Goal: Task Accomplishment & Management: Use online tool/utility

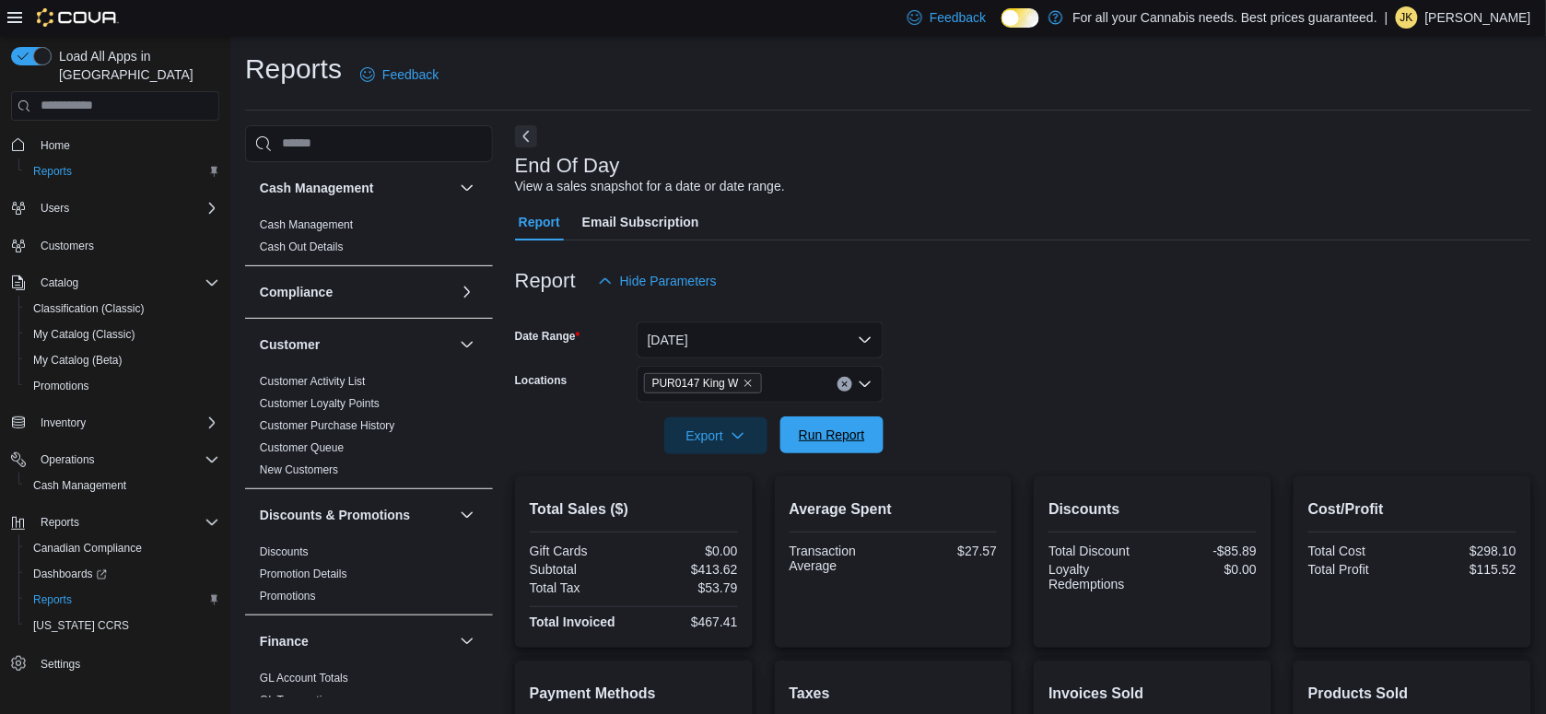
click at [837, 420] on span "Run Report" at bounding box center [832, 435] width 81 height 37
click at [745, 438] on icon "button" at bounding box center [738, 435] width 15 height 15
click at [719, 502] on span "Export to Pdf" at bounding box center [718, 509] width 83 height 15
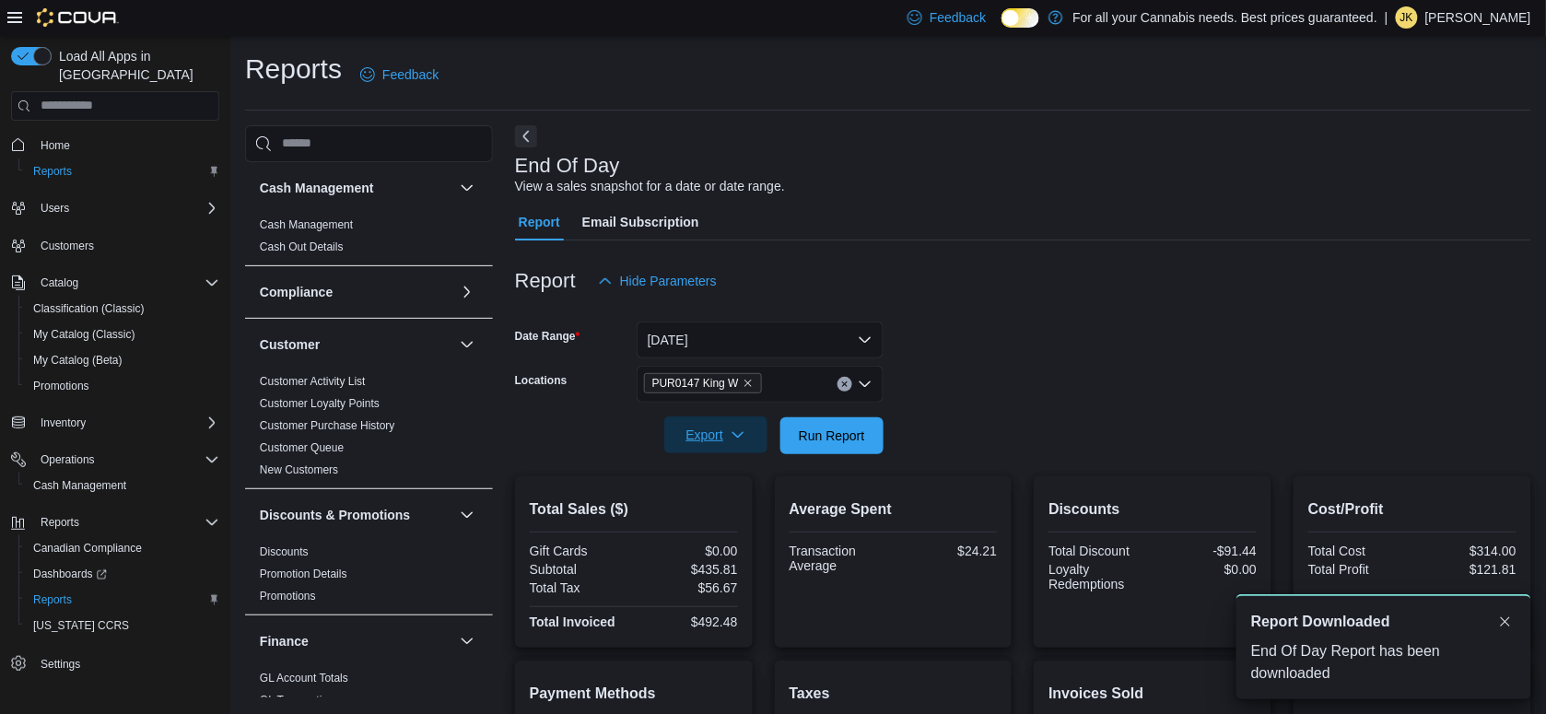
click at [707, 429] on span "Export" at bounding box center [716, 435] width 81 height 37
click at [1085, 347] on form "Date Range [DATE] Locations PUR0147 King W Export Run Report" at bounding box center [1023, 377] width 1017 height 155
click at [828, 449] on span "Run Report" at bounding box center [832, 435] width 81 height 37
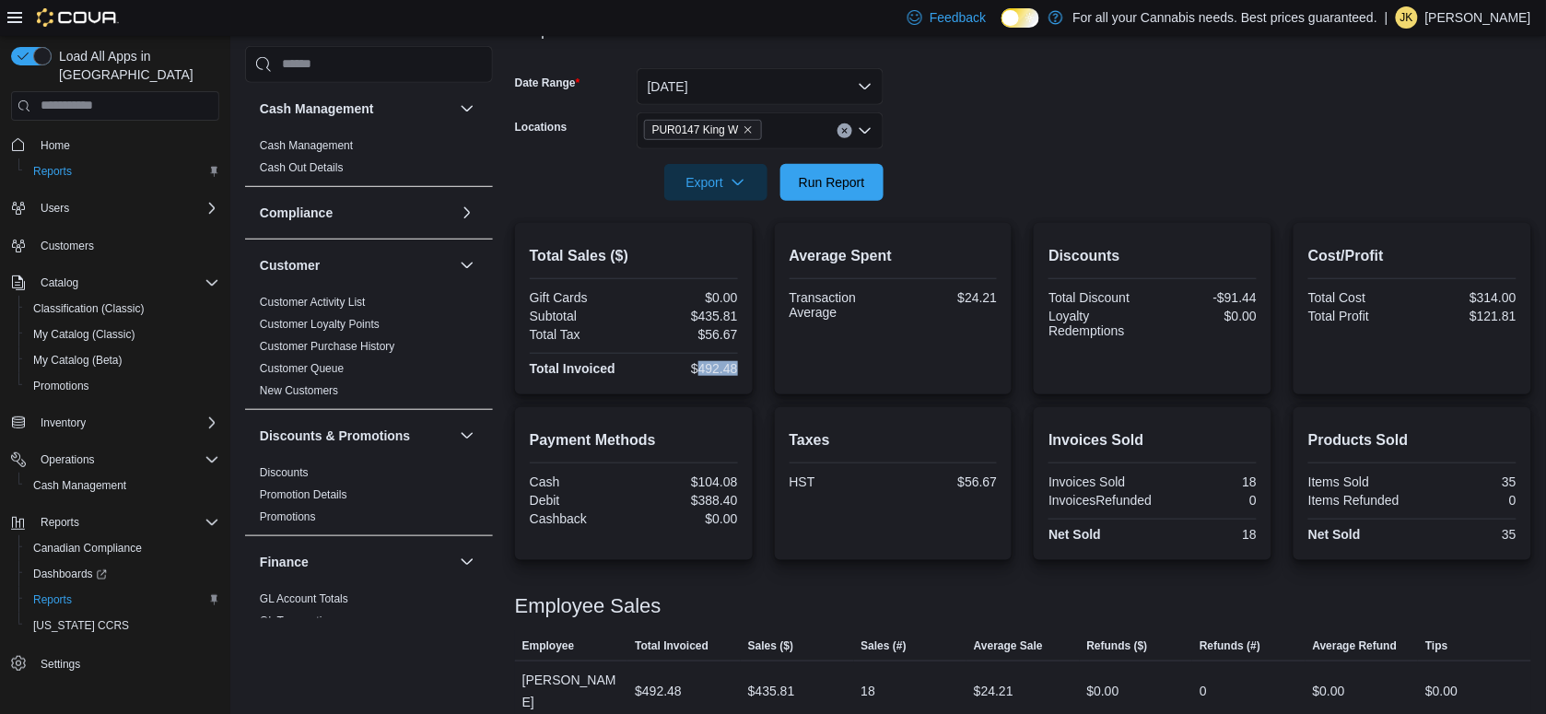
drag, startPoint x: 744, startPoint y: 370, endPoint x: 700, endPoint y: 367, distance: 43.4
click at [700, 367] on div "Total Sales ($) Gift Cards $0.00 Subtotal $435.81 Total Tax $56.67 Total Invoic…" at bounding box center [634, 308] width 238 height 171
copy div "492.48"
click at [338, 642] on div "Cash Management Cash Management Cash Out Details Compliance OCS Transaction Sub…" at bounding box center [369, 367] width 248 height 643
click at [809, 189] on span "Run Report" at bounding box center [832, 181] width 66 height 18
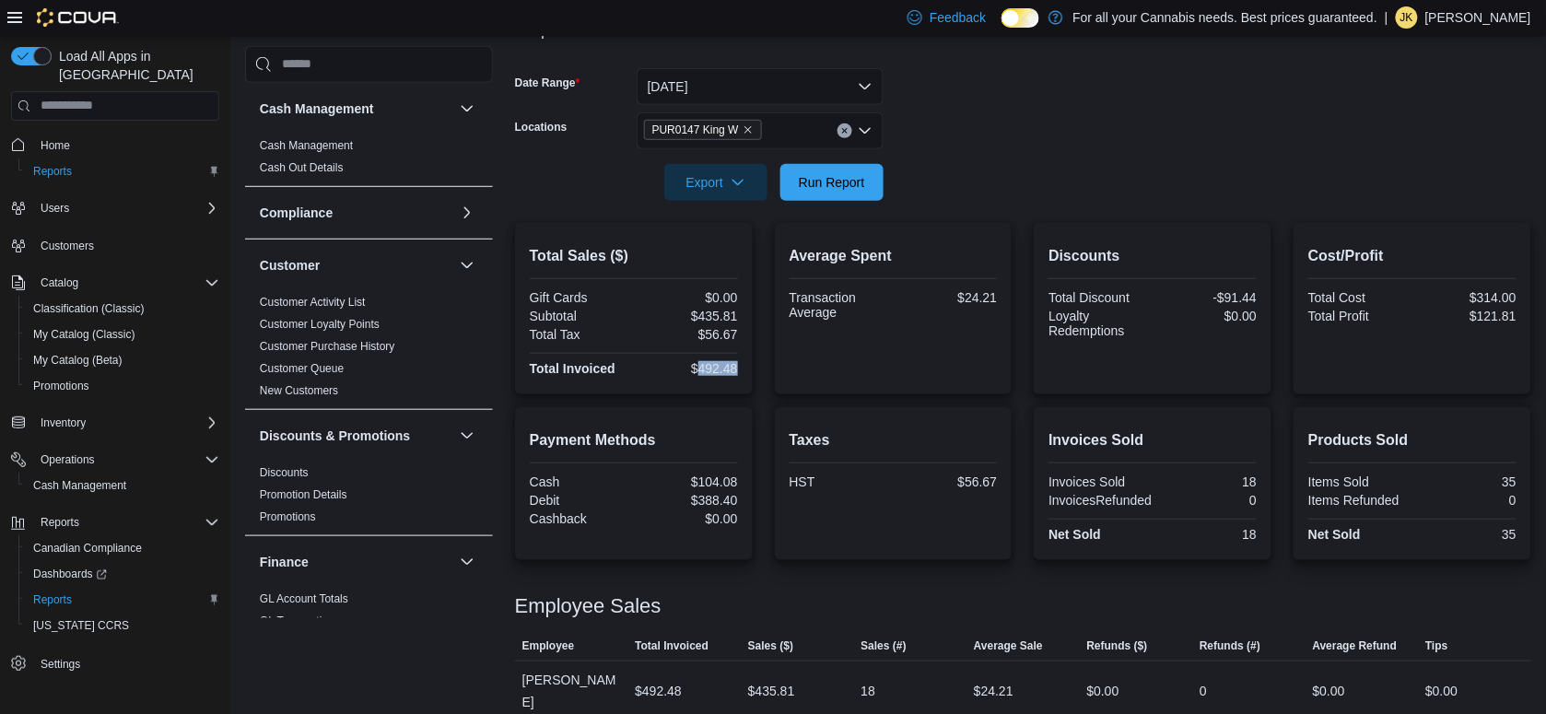
drag, startPoint x: 743, startPoint y: 366, endPoint x: 702, endPoint y: 365, distance: 40.6
click at [702, 365] on div "Total Sales ($) Gift Cards $0.00 Subtotal $435.81 Total Tax $56.67 Total Invoic…" at bounding box center [634, 308] width 238 height 171
copy div "492.48"
click at [738, 493] on div "$388.40" at bounding box center [688, 500] width 100 height 15
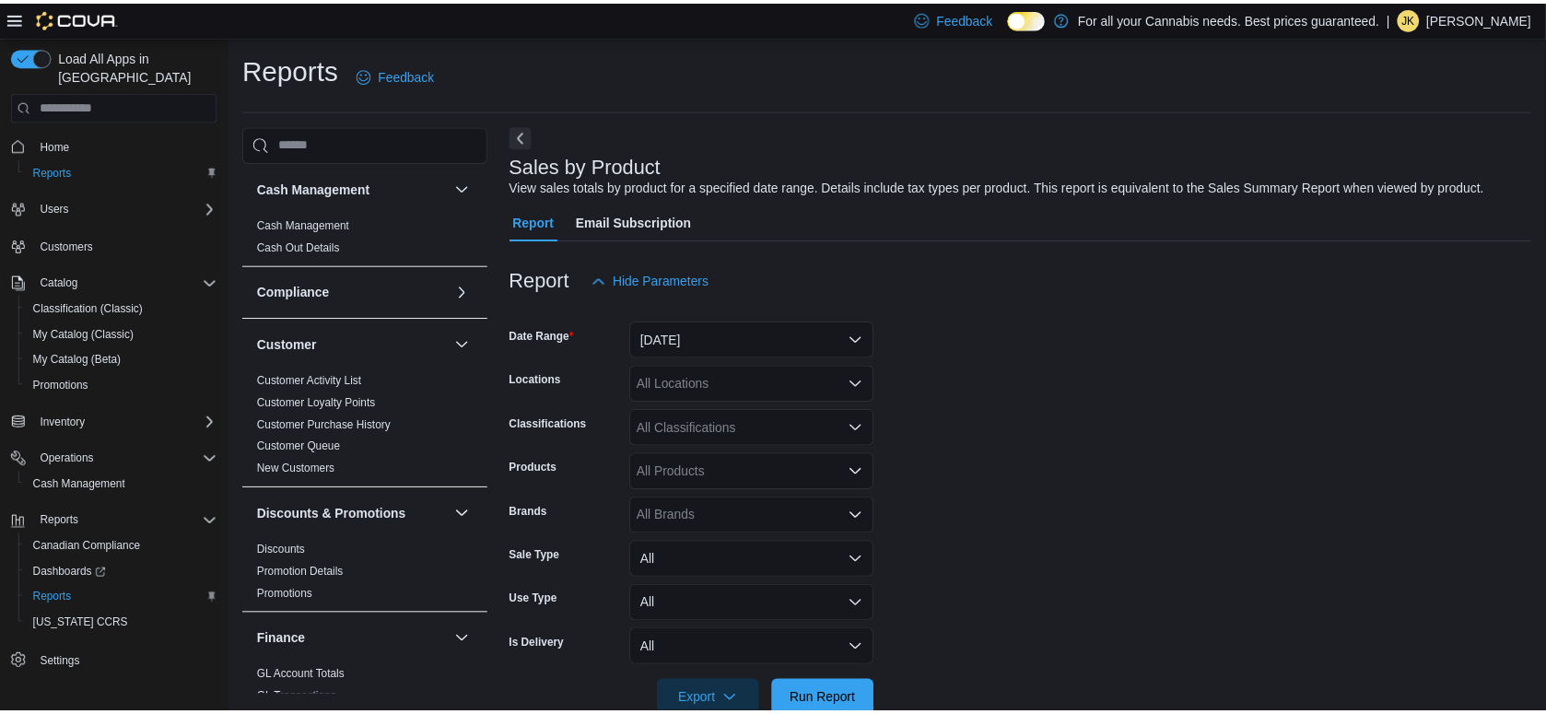
scroll to position [41, 0]
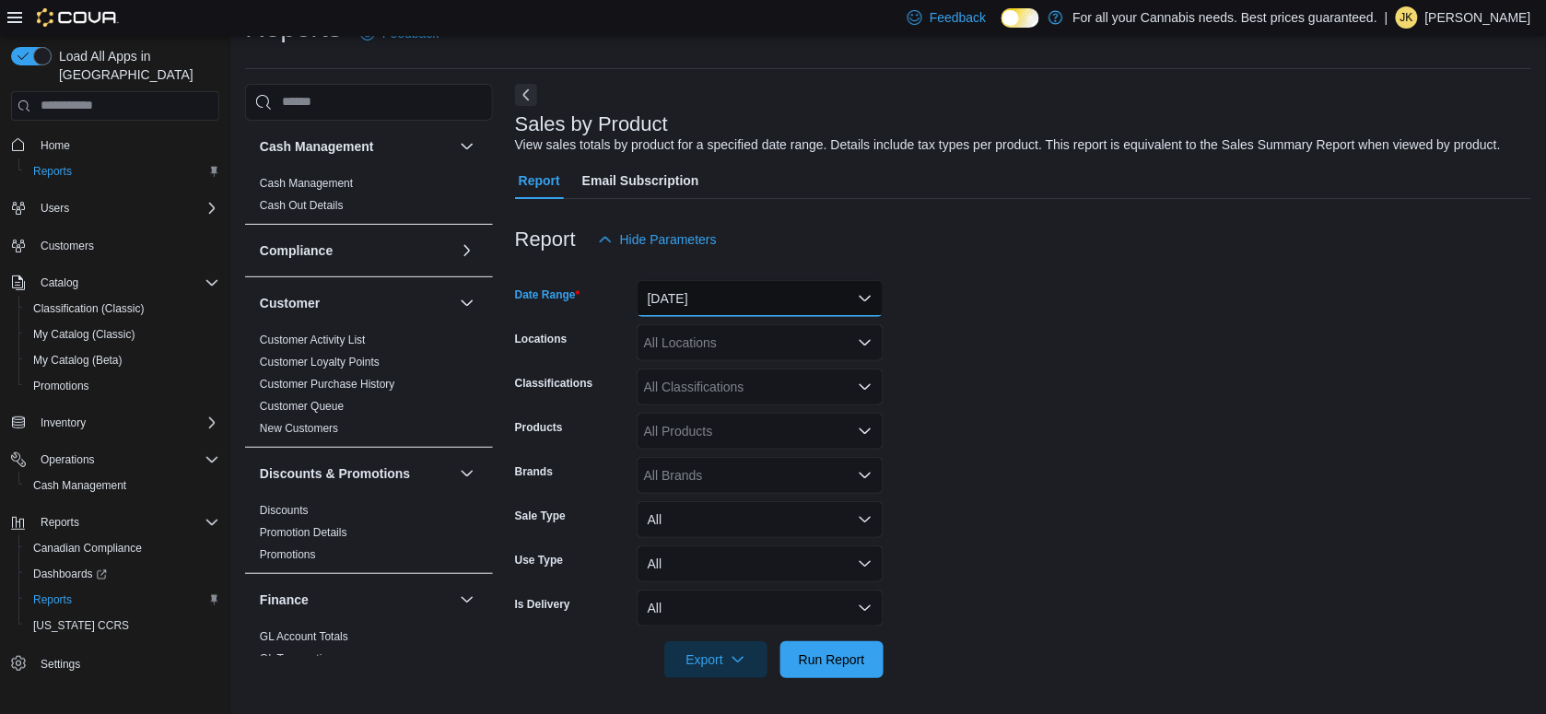
click at [834, 302] on button "[DATE]" at bounding box center [760, 298] width 247 height 37
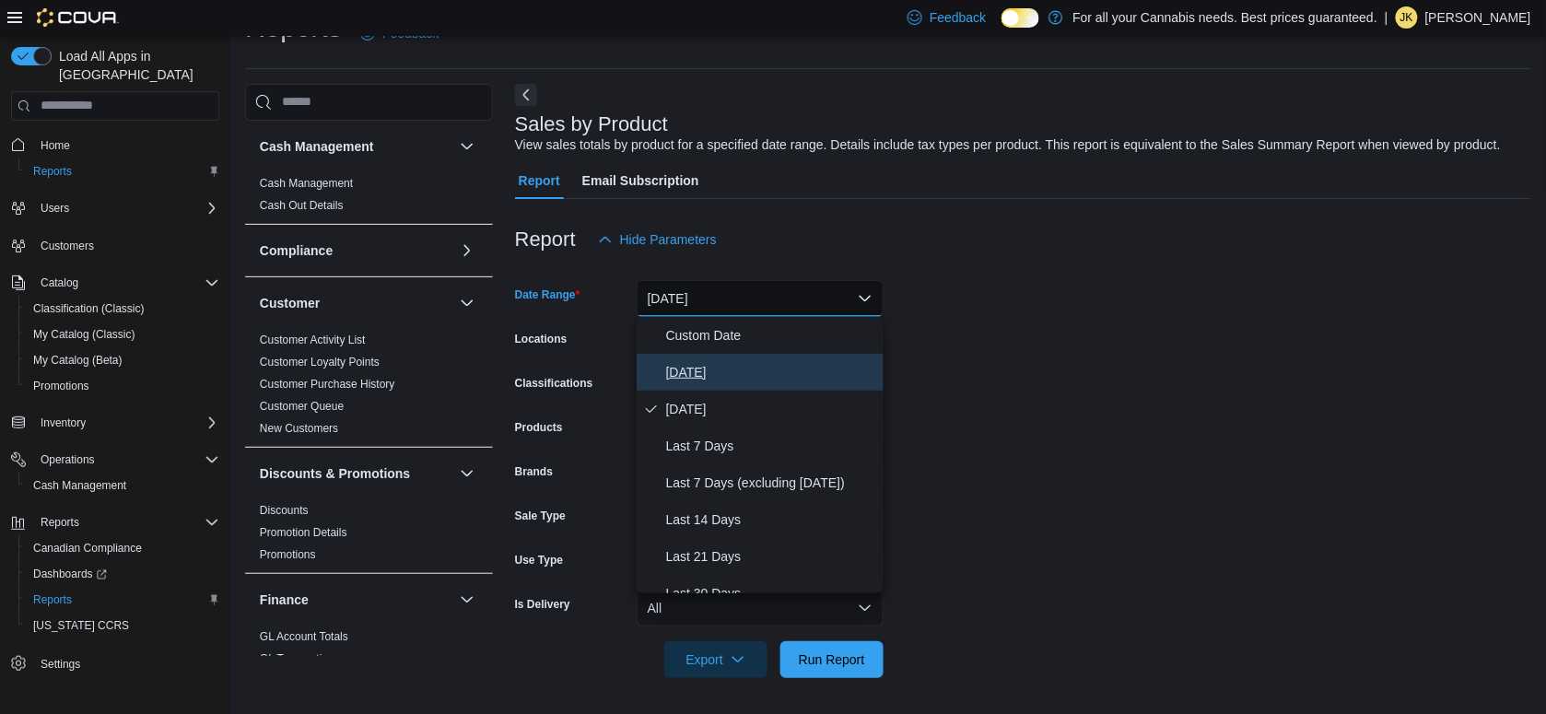
click at [723, 359] on button "[DATE]" at bounding box center [760, 372] width 247 height 37
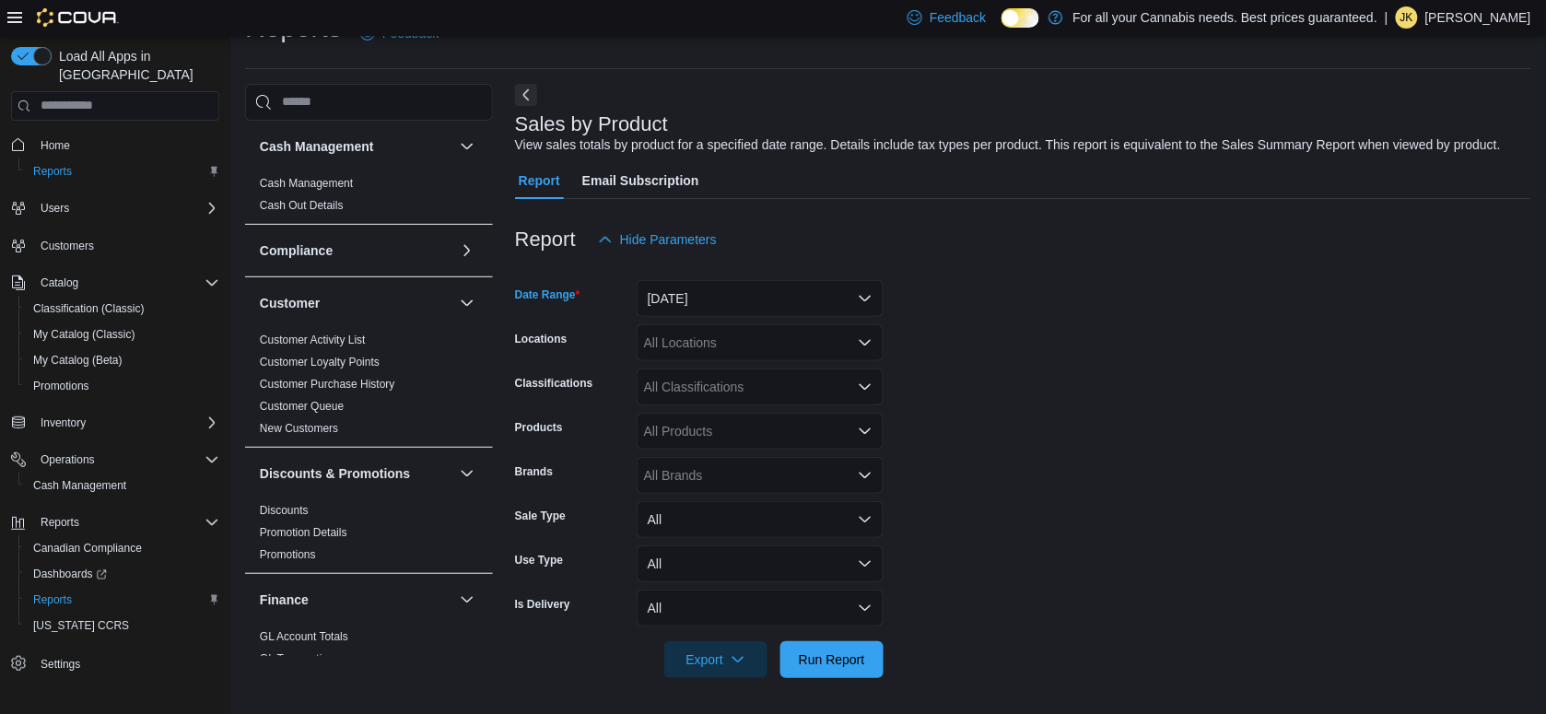
click at [675, 325] on div "All Locations" at bounding box center [760, 342] width 247 height 37
type input "***"
click at [701, 365] on span "PUR0147 King W" at bounding box center [736, 374] width 101 height 18
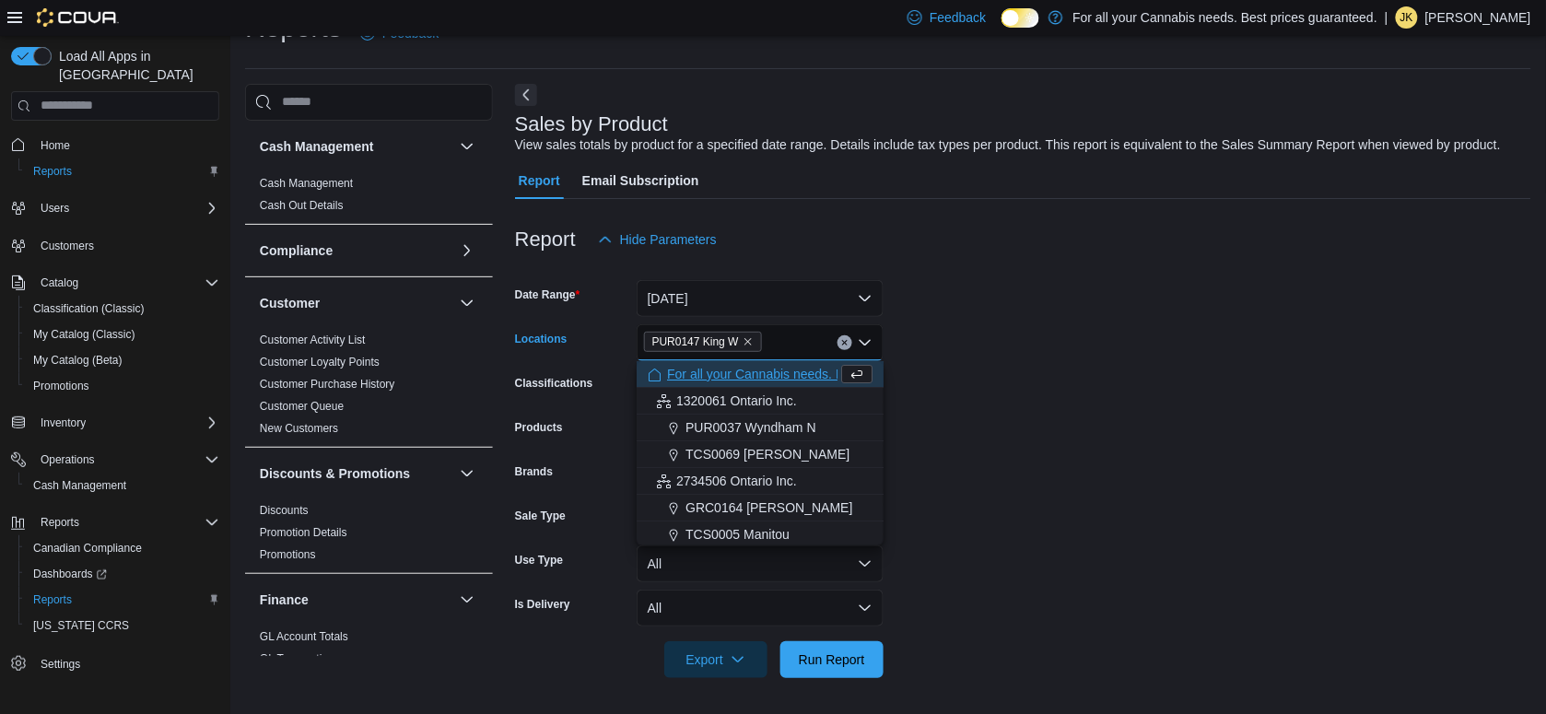
click at [933, 384] on form "Date Range Today Locations PUR0147 King W Combo box. Selected. PUR0147 King W. …" at bounding box center [1023, 468] width 1017 height 420
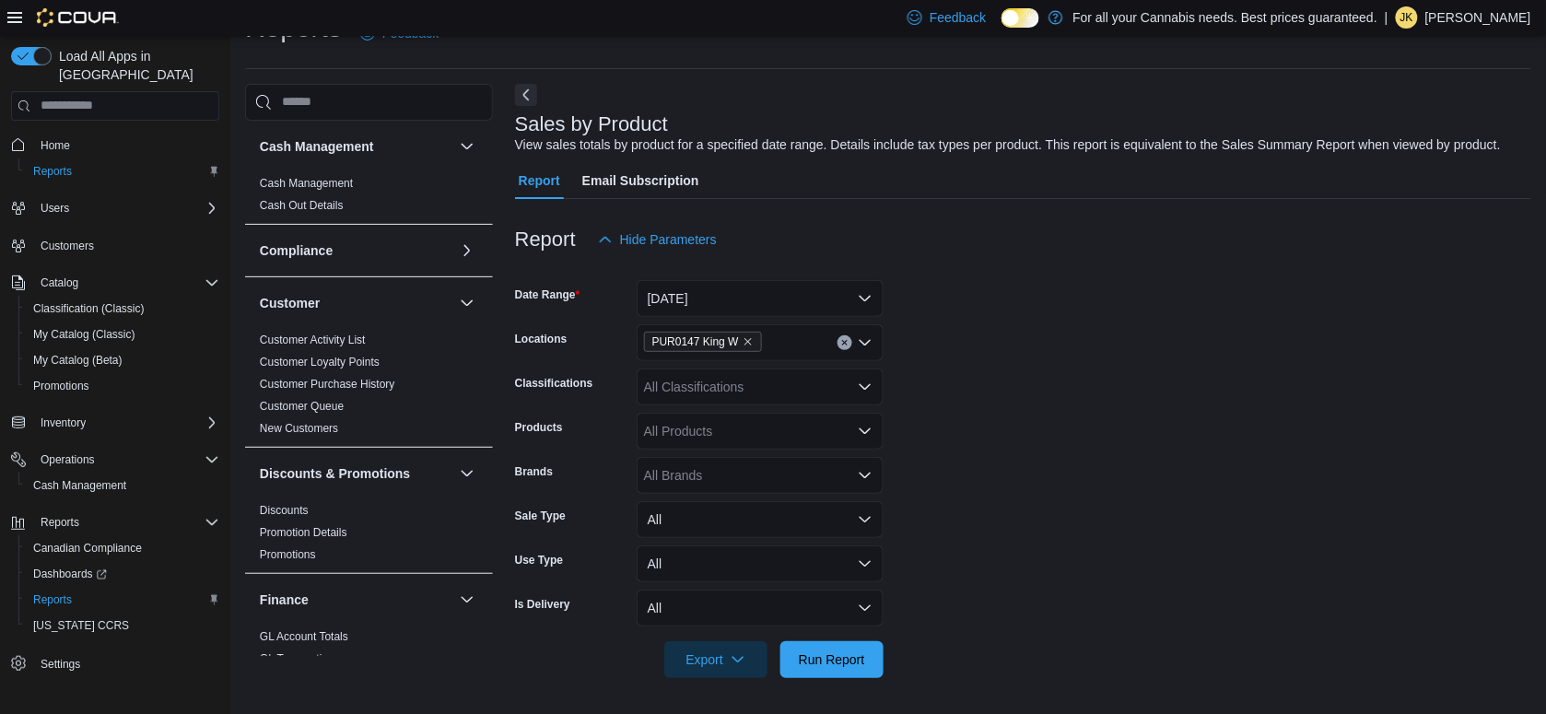
click at [827, 637] on div at bounding box center [1023, 634] width 1017 height 15
click at [813, 659] on span "Run Report" at bounding box center [832, 659] width 66 height 18
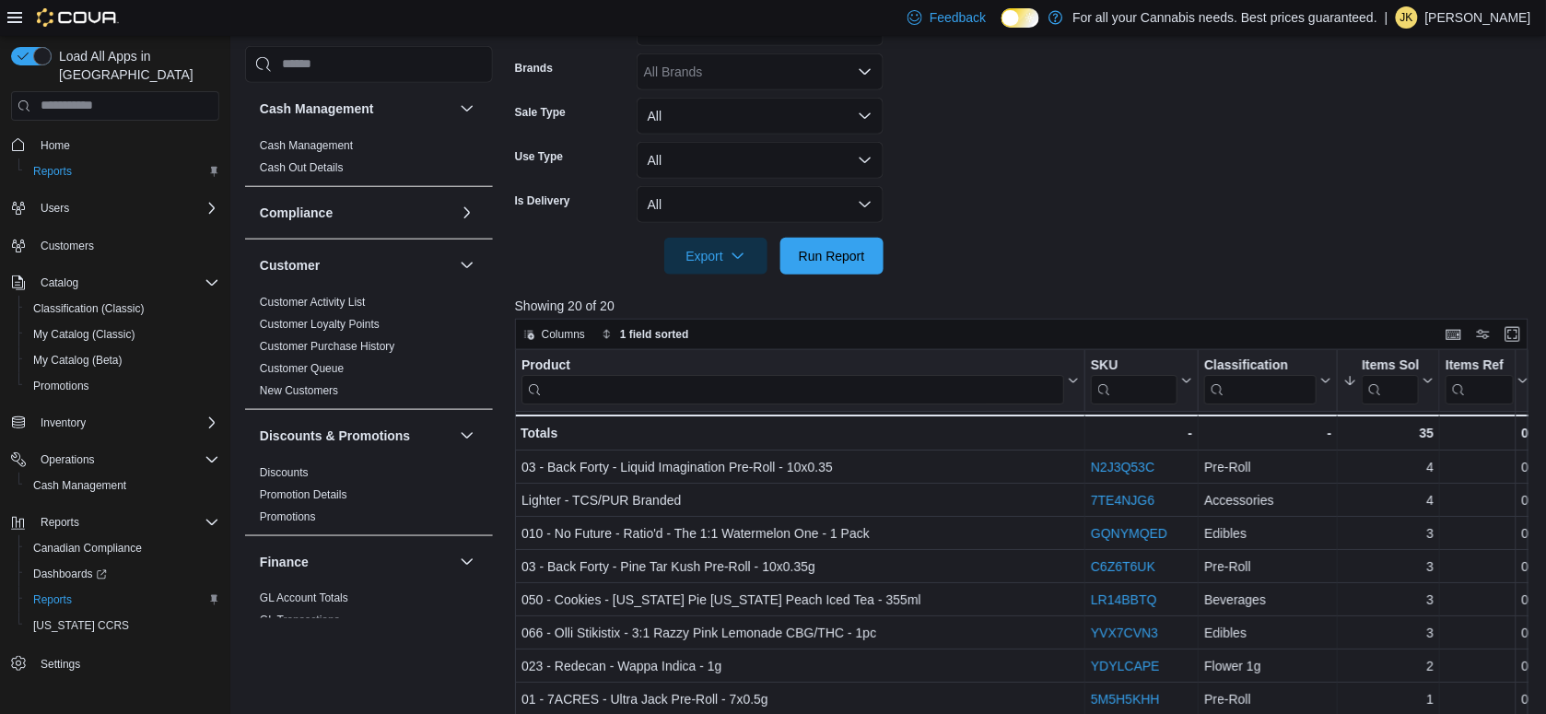
scroll to position [555, 0]
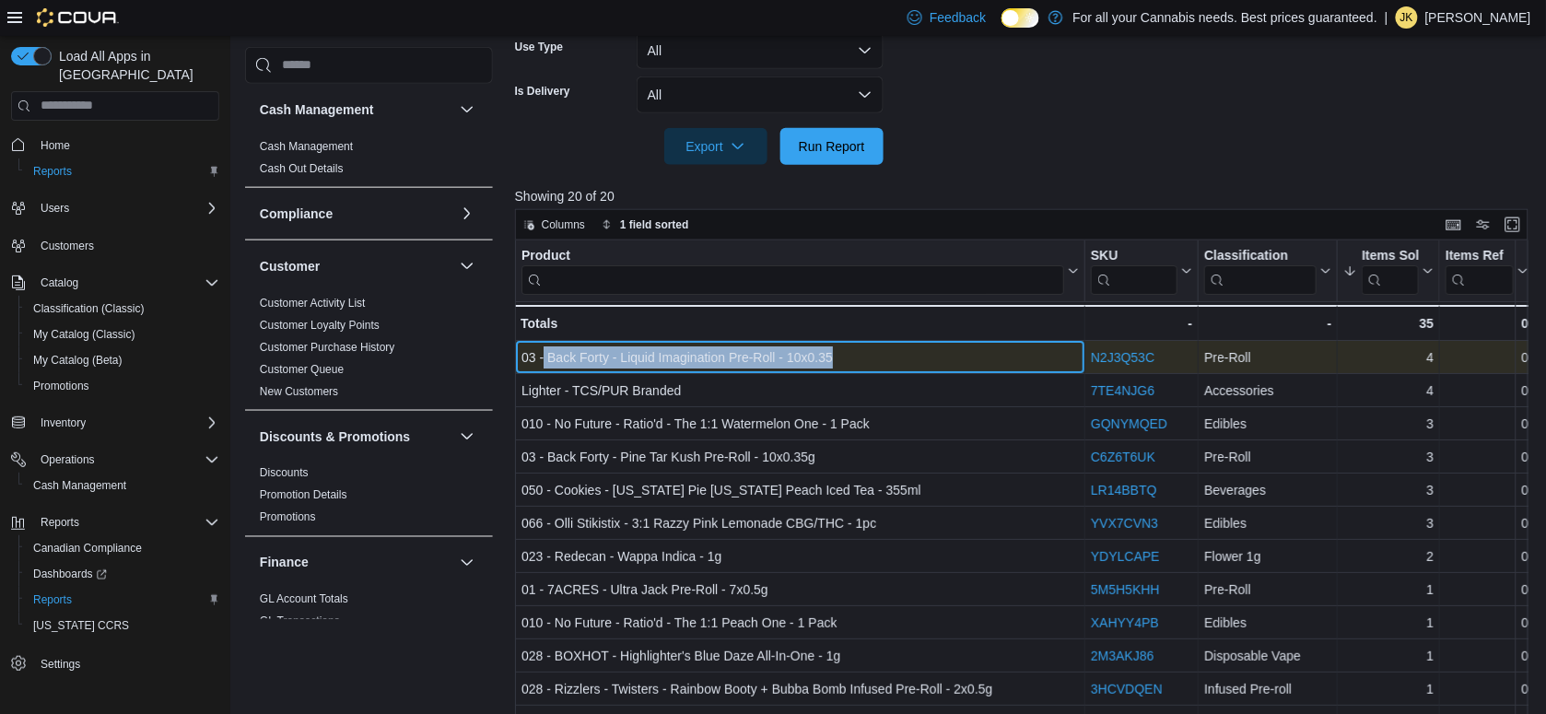
drag, startPoint x: 852, startPoint y: 352, endPoint x: 545, endPoint y: 350, distance: 307.8
click at [545, 350] on div "03 - Back Forty - Liquid Imagination Pre-Roll - 10x0.35" at bounding box center [801, 358] width 558 height 22
copy div "Back Forty - Liquid Imagination Pre-Roll - 10x0.35"
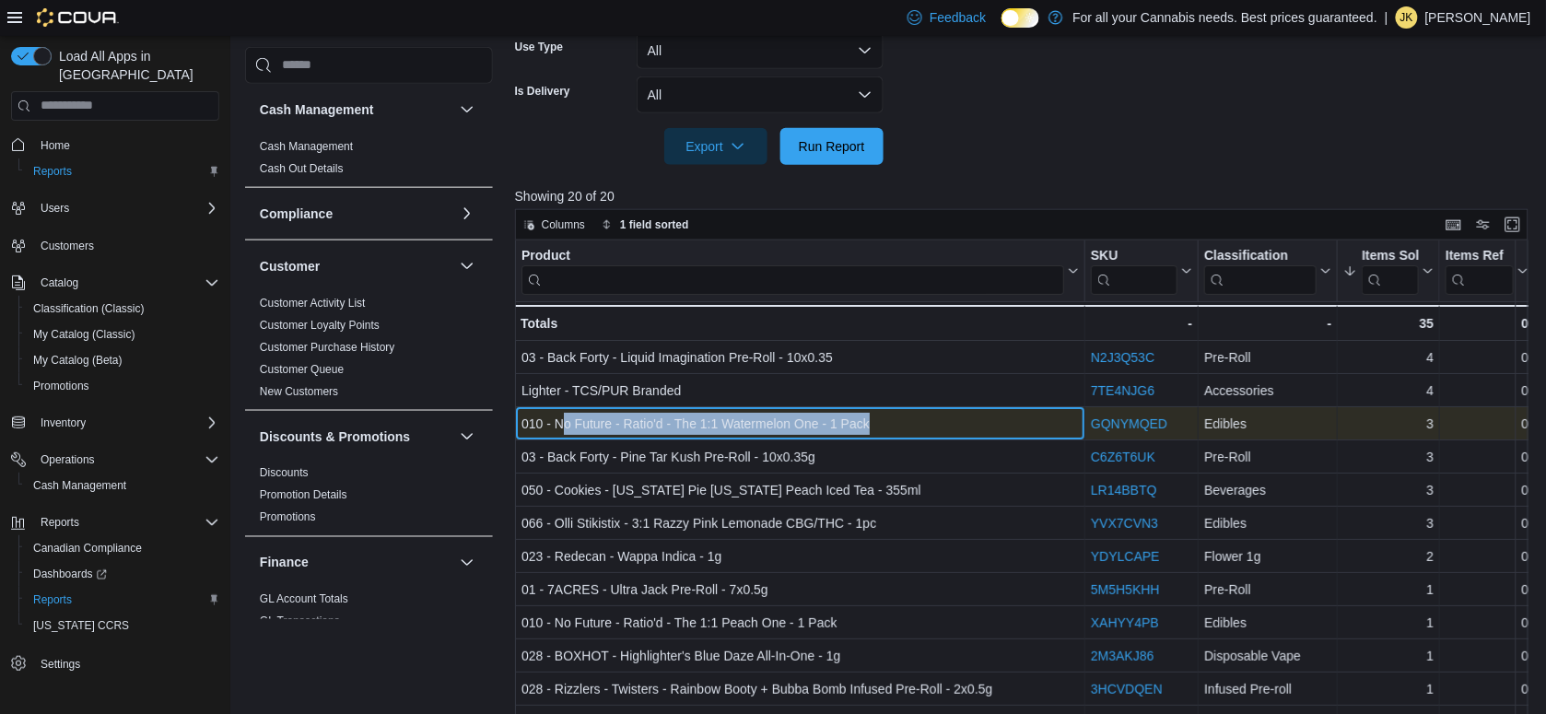
drag, startPoint x: 871, startPoint y: 417, endPoint x: 565, endPoint y: 429, distance: 306.2
click at [565, 429] on div "010 - No Future - Ratio'd - The 1:1 Watermelon One - 1 Pack" at bounding box center [801, 424] width 558 height 22
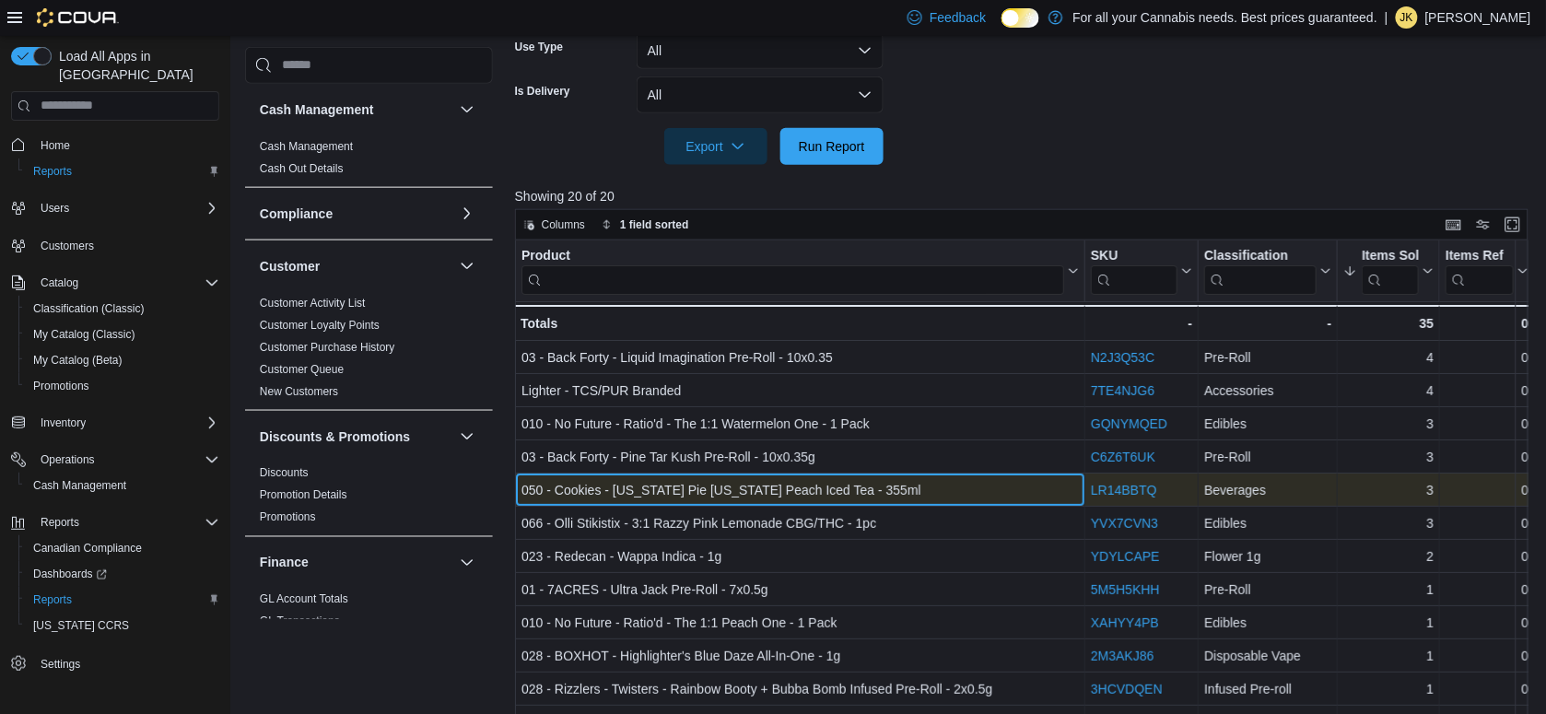
drag, startPoint x: 565, startPoint y: 429, endPoint x: 742, endPoint y: 476, distance: 182.9
click at [742, 476] on div "050 - Cookies - Georgia Pie California Peach Iced Tea - 355ml - Product, column…" at bounding box center [800, 490] width 570 height 33
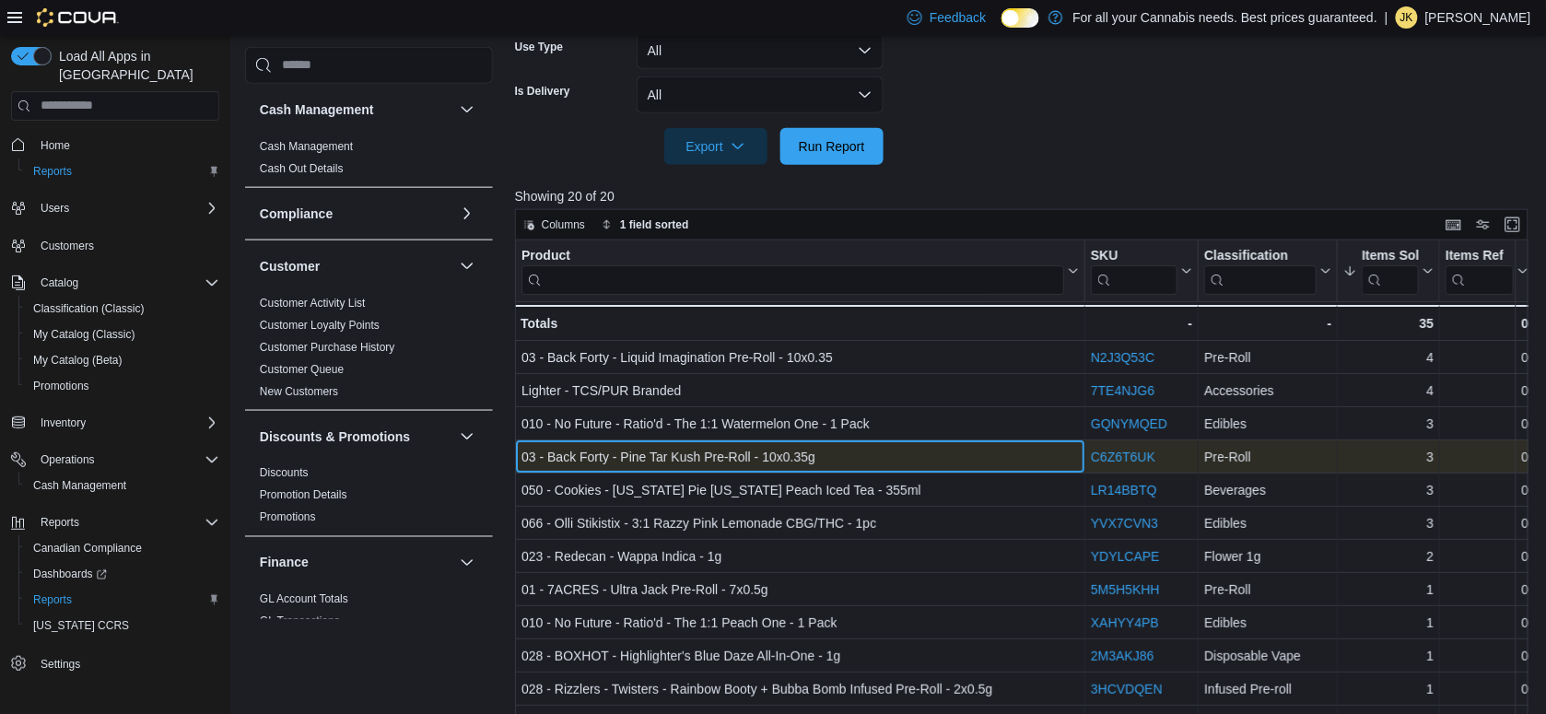
click at [818, 457] on div "03 - Back Forty - Pine Tar Kush Pre-Roll - 10x0.35g" at bounding box center [801, 457] width 558 height 22
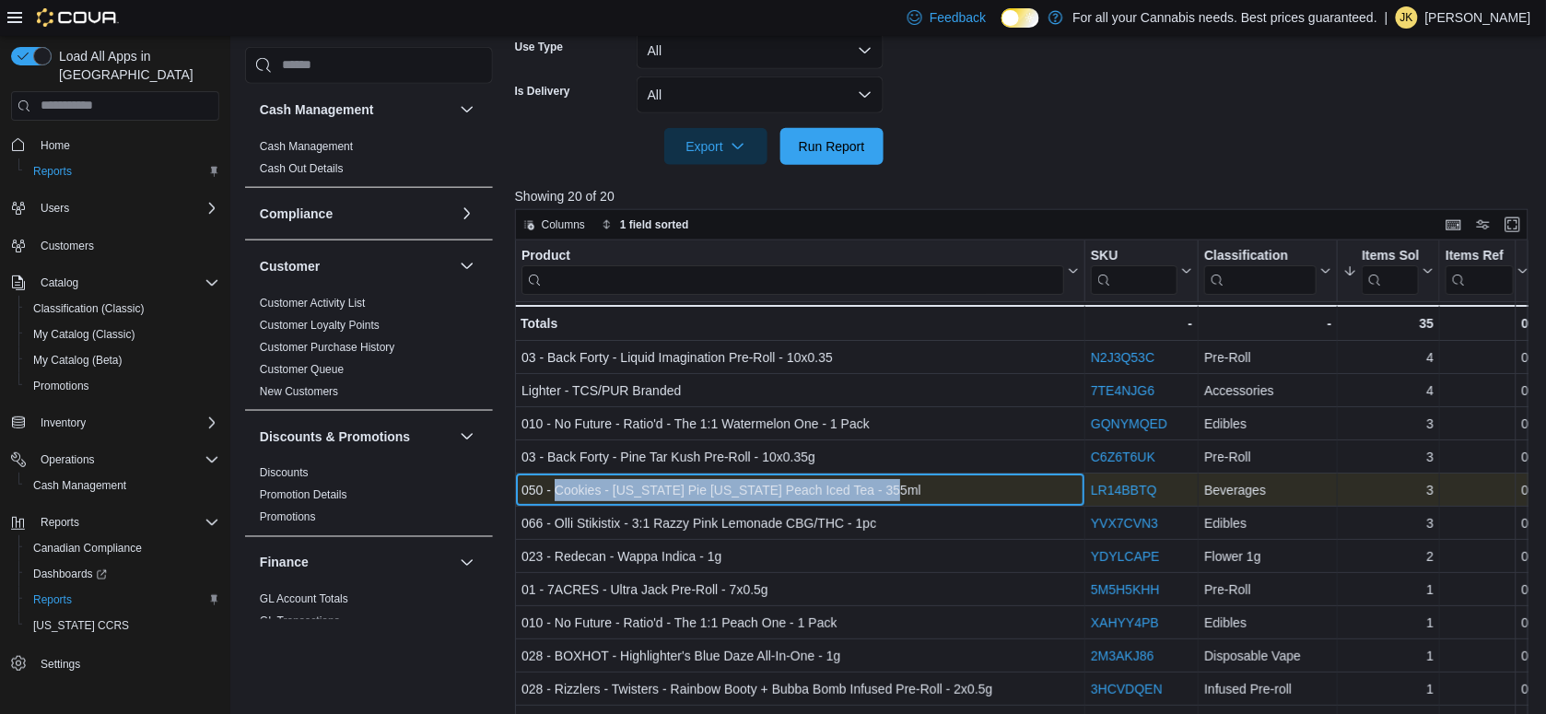
drag, startPoint x: 881, startPoint y: 490, endPoint x: 554, endPoint y: 488, distance: 327.2
click at [554, 488] on div "050 - Cookies - Georgia Pie California Peach Iced Tea - 355ml" at bounding box center [801, 490] width 558 height 22
copy div "Cookies - Georgia Pie California Peach Iced Tea - 355ml"
